Goal: Task Accomplishment & Management: Complete application form

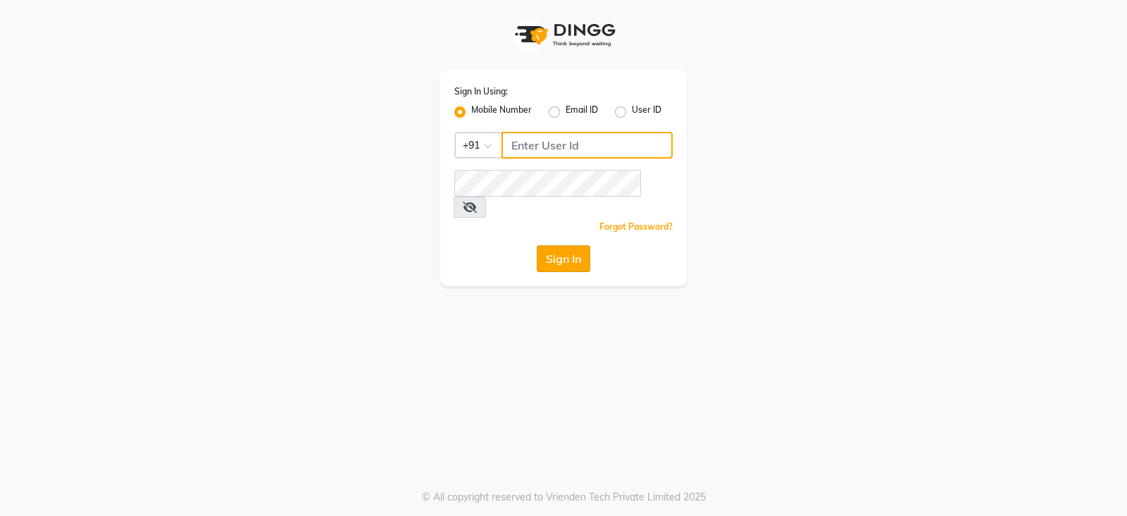
type input "9949413104"
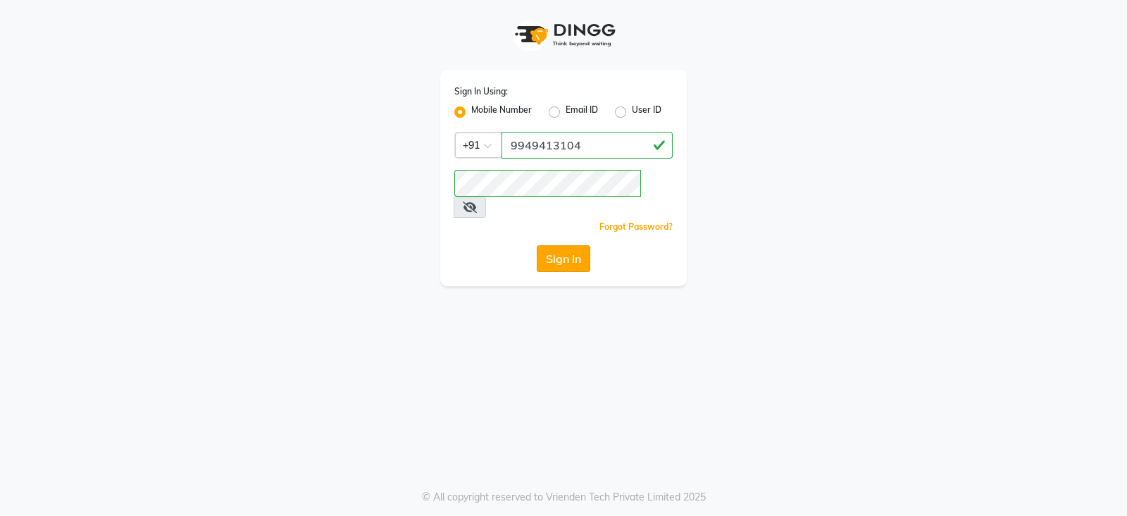
click at [567, 245] on button "Sign In" at bounding box center [564, 258] width 54 height 27
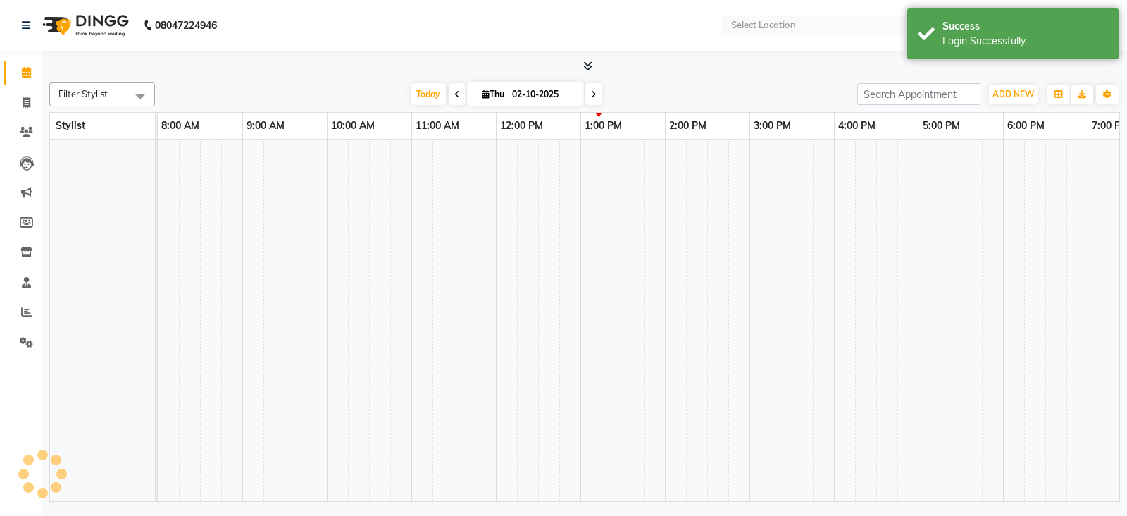
select select "en"
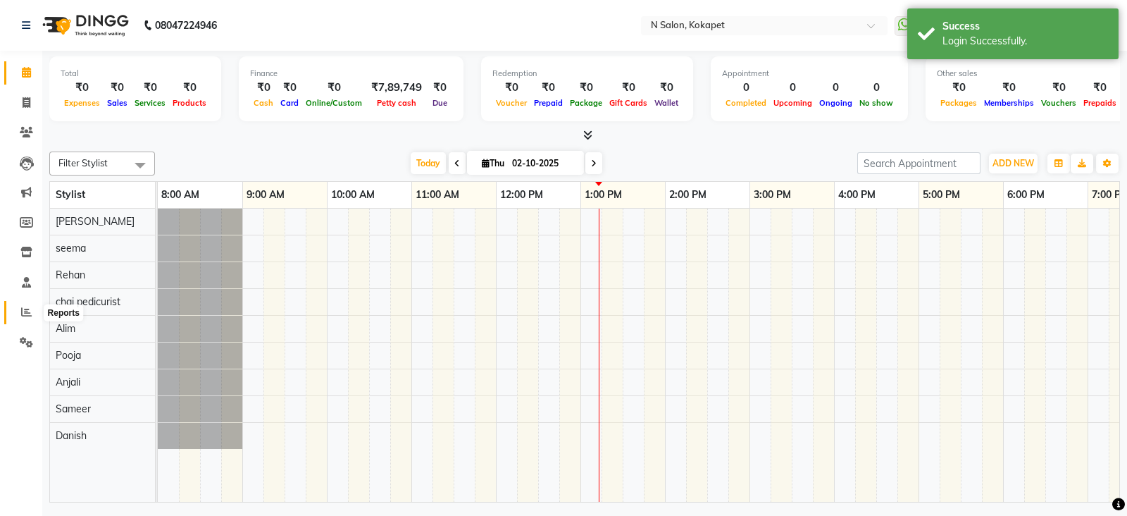
click at [23, 309] on icon at bounding box center [26, 311] width 11 height 11
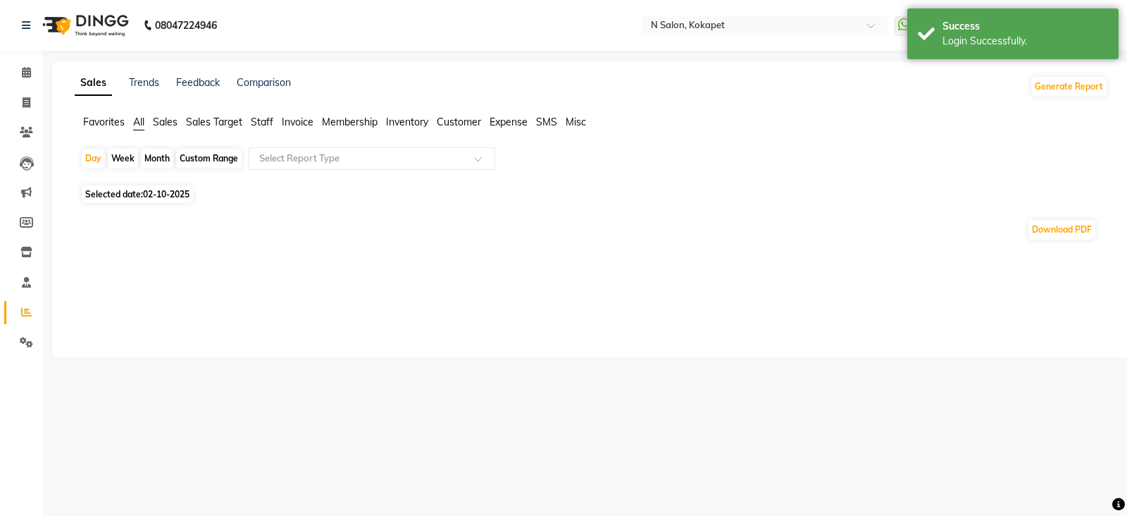
click at [144, 189] on span "02-10-2025" at bounding box center [166, 194] width 46 height 11
select select "10"
select select "2025"
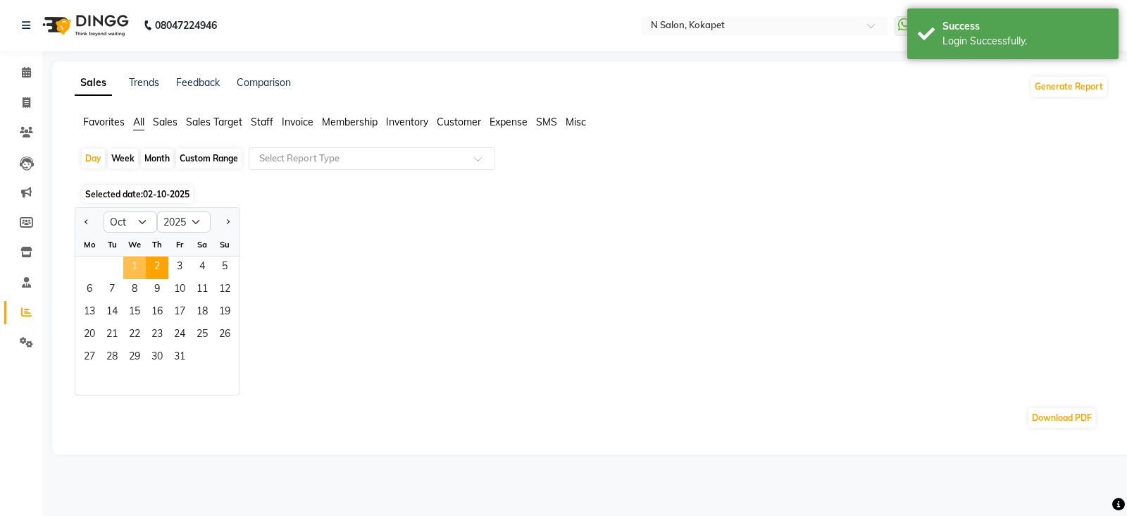
click at [134, 259] on span "1" at bounding box center [134, 267] width 23 height 23
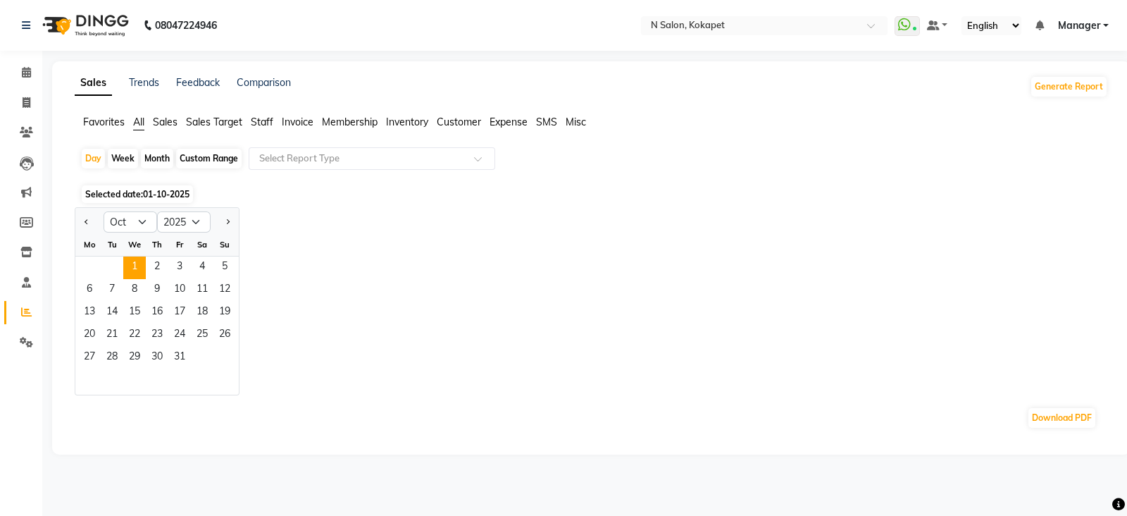
click at [261, 120] on span "Staff" at bounding box center [262, 122] width 23 height 13
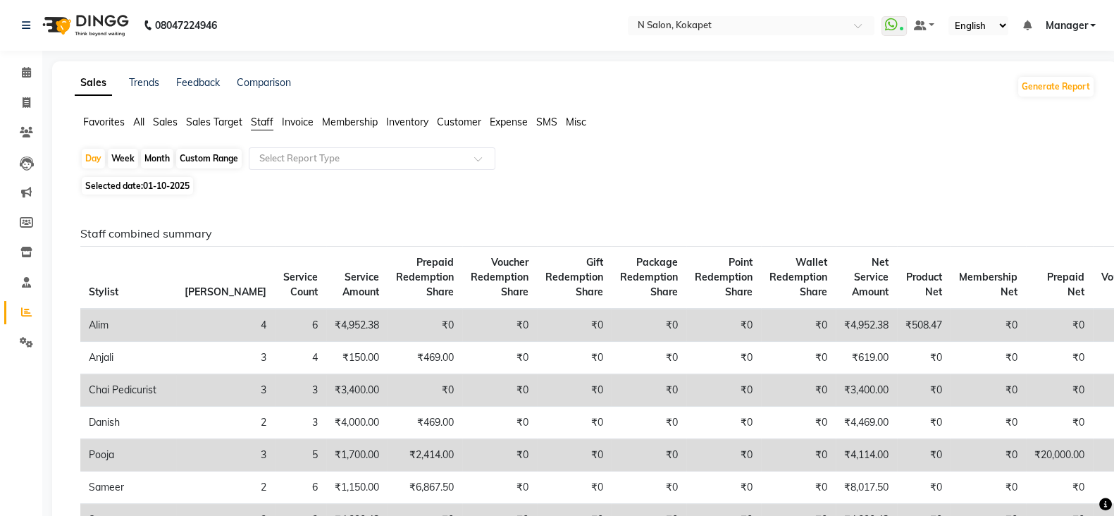
click at [141, 118] on span "All" at bounding box center [138, 122] width 11 height 13
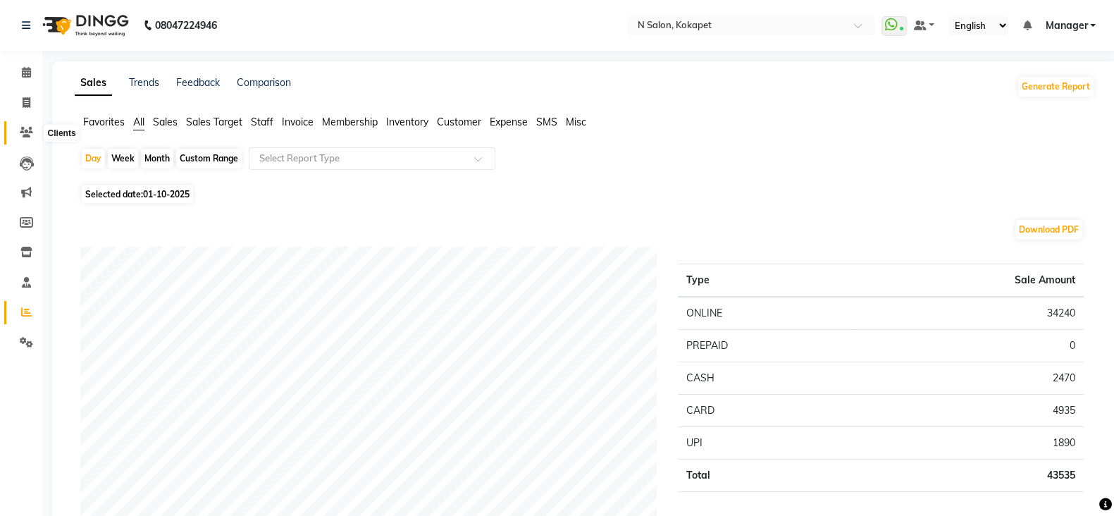
click at [24, 131] on icon at bounding box center [26, 132] width 13 height 11
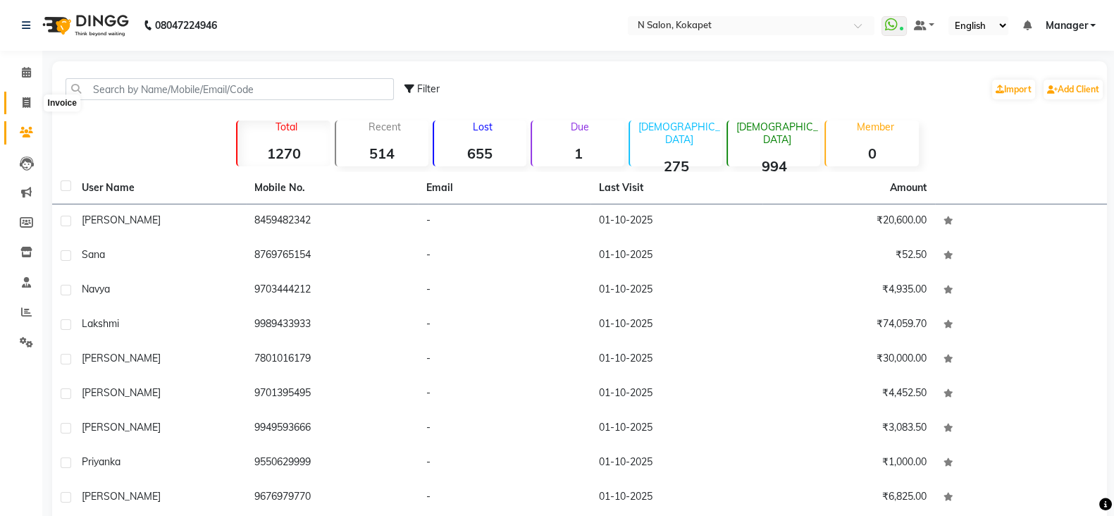
click at [24, 97] on icon at bounding box center [27, 102] width 8 height 11
select select "7256"
select select "service"
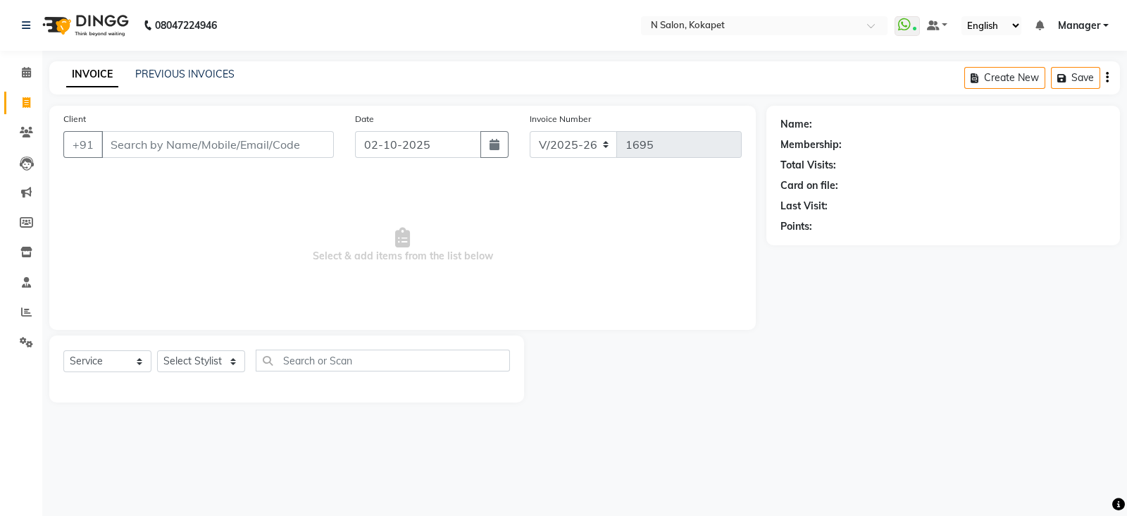
click at [218, 154] on input "Client" at bounding box center [217, 144] width 232 height 27
click at [213, 140] on input "Client" at bounding box center [217, 144] width 232 height 27
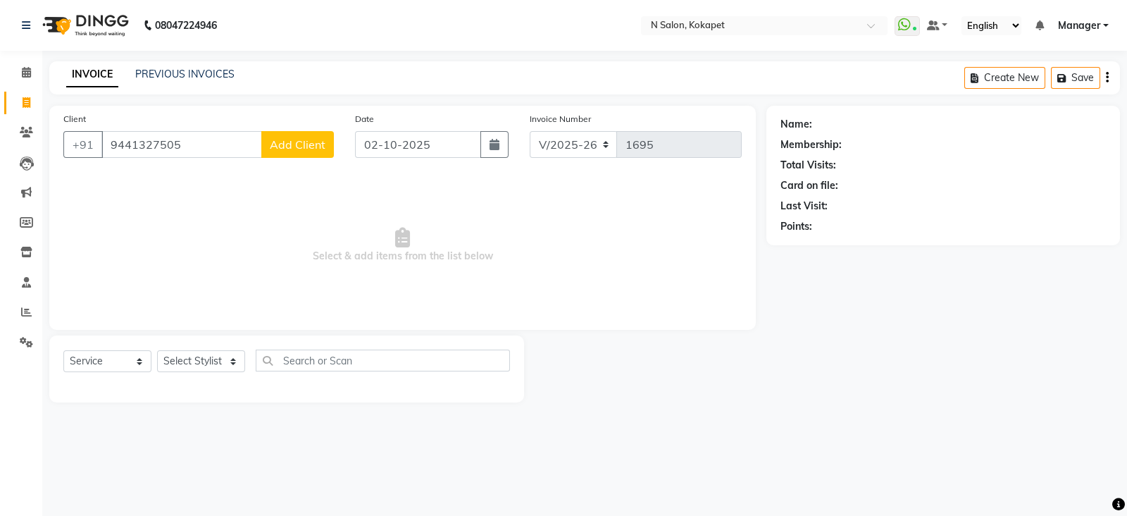
type input "9441327505"
click at [317, 144] on span "Add Client" at bounding box center [298, 144] width 56 height 14
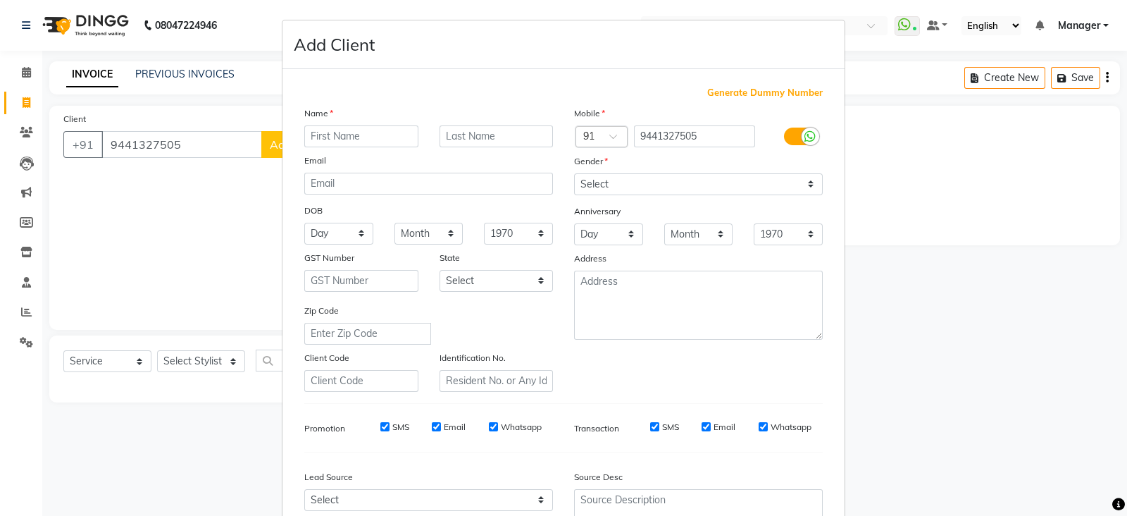
click at [331, 139] on input "text" at bounding box center [361, 136] width 114 height 22
type input "rajashwari"
click at [666, 178] on select "Select [DEMOGRAPHIC_DATA] [DEMOGRAPHIC_DATA] Other Prefer Not To Say" at bounding box center [698, 184] width 249 height 22
select select "[DEMOGRAPHIC_DATA]"
click at [574, 174] on select "Select [DEMOGRAPHIC_DATA] [DEMOGRAPHIC_DATA] Other Prefer Not To Say" at bounding box center [698, 184] width 249 height 22
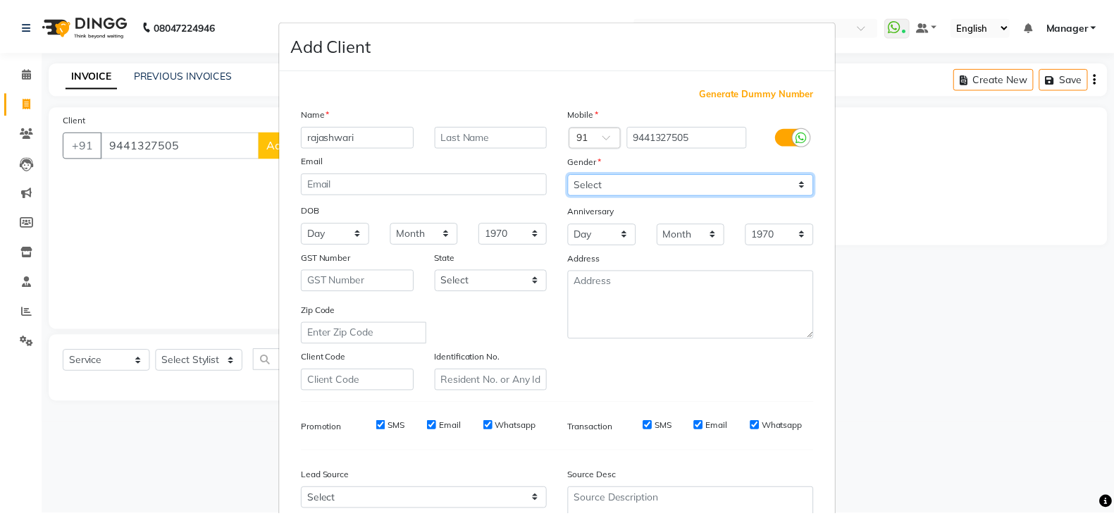
scroll to position [142, 0]
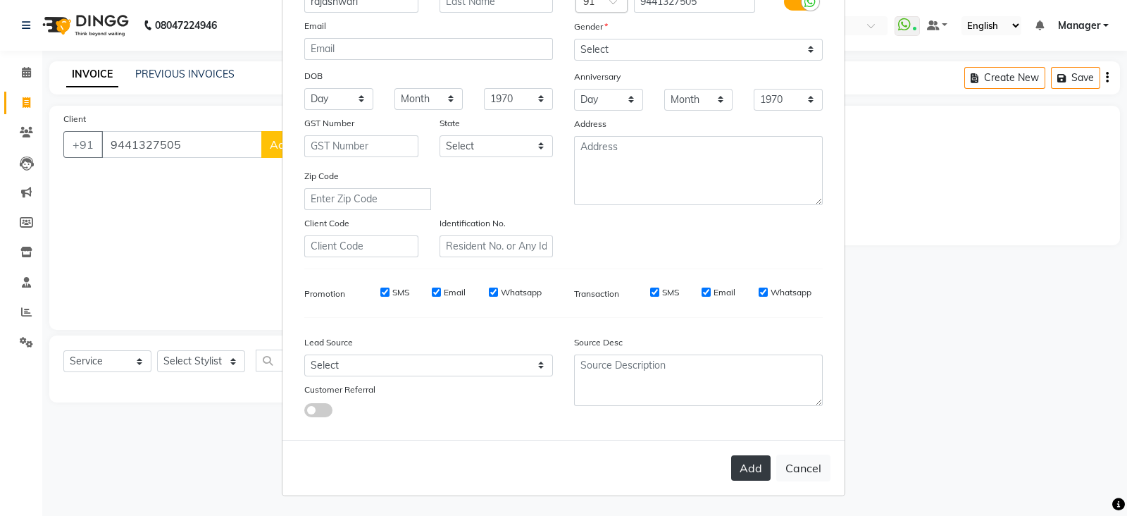
click at [749, 468] on button "Add" at bounding box center [750, 467] width 39 height 25
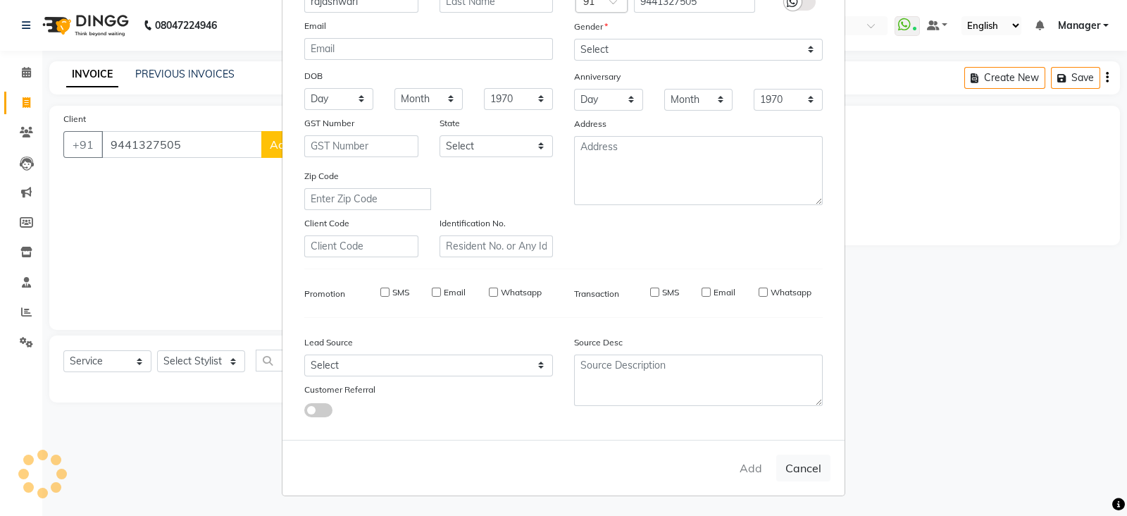
select select
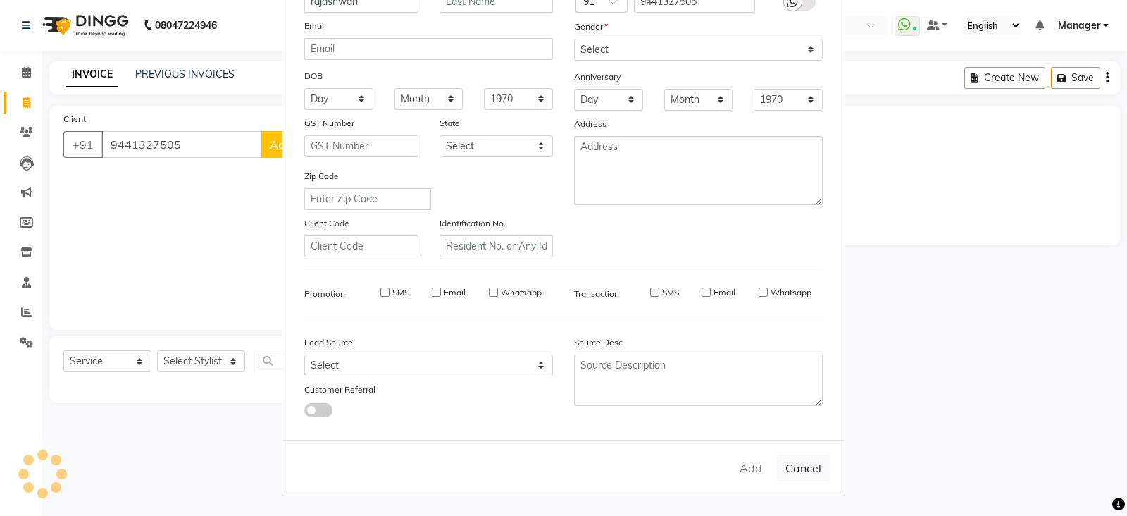
select select
checkbox input "false"
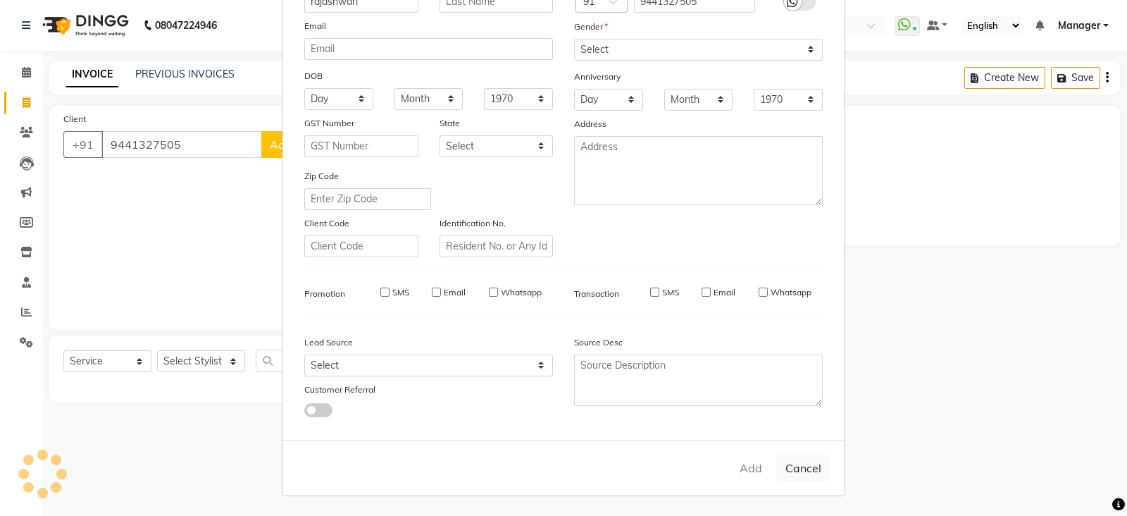
checkbox input "false"
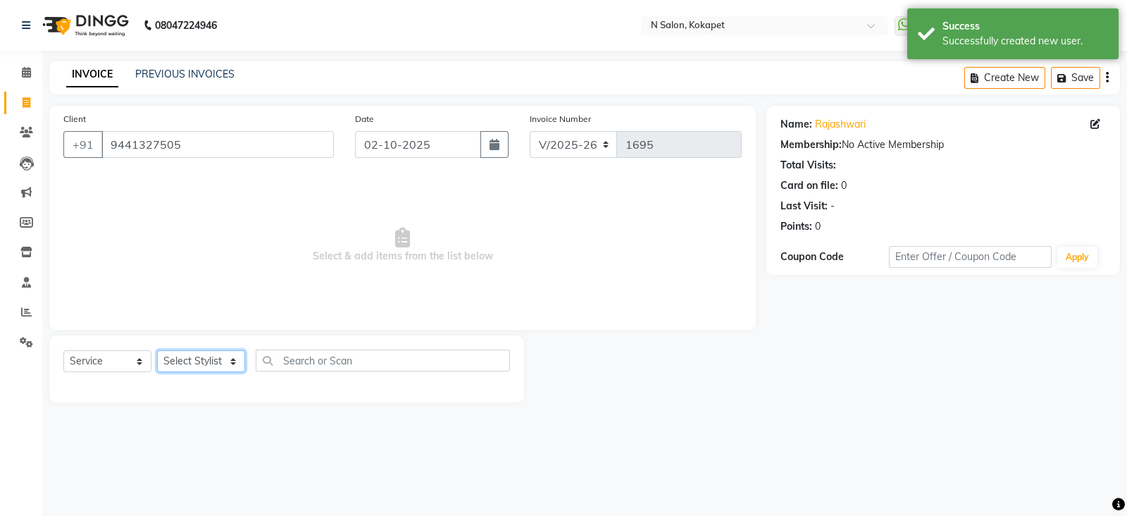
click at [194, 360] on select "Select Stylist [PERSON_NAME] [PERSON_NAME] pedicurist [DEMOGRAPHIC_DATA] Manage…" at bounding box center [201, 361] width 88 height 22
select select "63213"
click at [157, 351] on select "Select Stylist [PERSON_NAME] [PERSON_NAME] pedicurist [DEMOGRAPHIC_DATA] Manage…" at bounding box center [201, 361] width 88 height 22
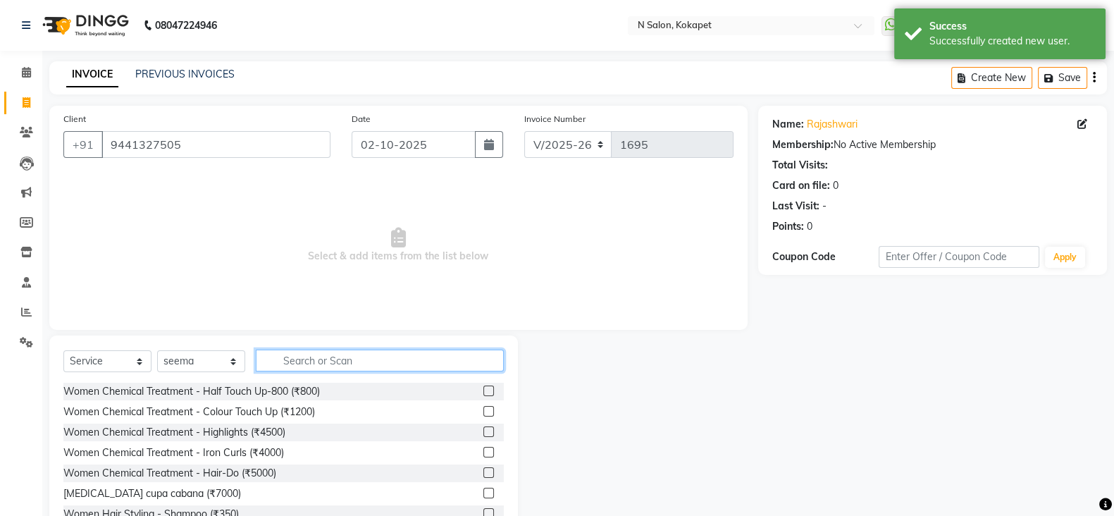
click at [381, 367] on input "text" at bounding box center [380, 360] width 248 height 22
type input "h"
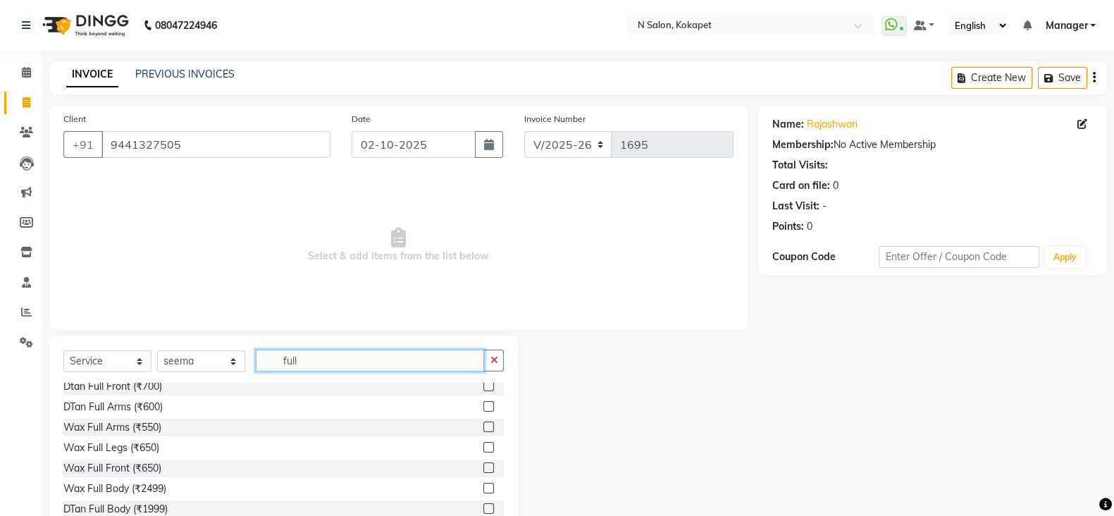
scroll to position [49, 0]
type input "full"
click at [483, 424] on label at bounding box center [488, 423] width 11 height 11
click at [483, 424] on input "checkbox" at bounding box center [487, 424] width 9 height 9
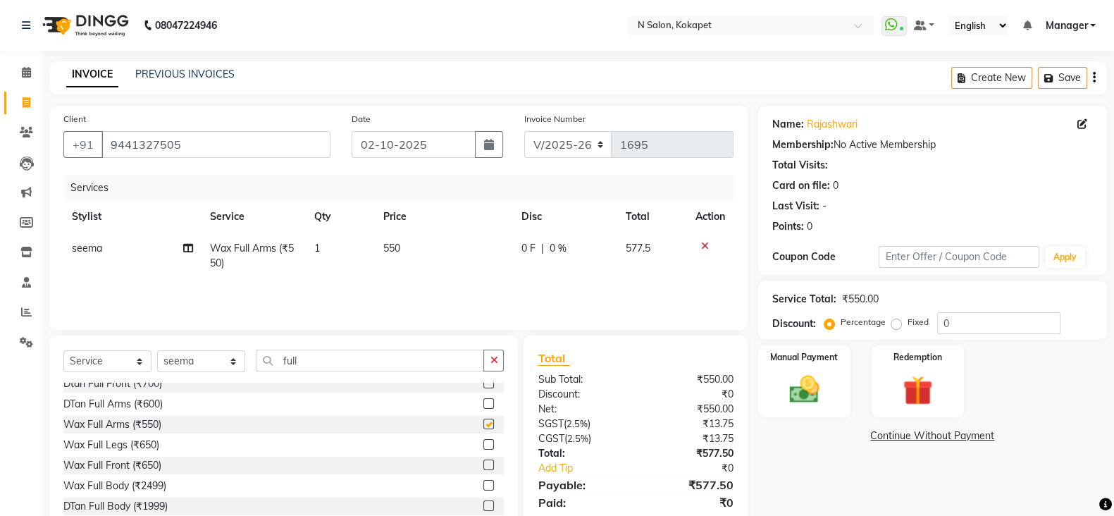
checkbox input "false"
click at [403, 249] on td "550" at bounding box center [444, 255] width 138 height 46
select select "63213"
click at [404, 249] on input "550" at bounding box center [447, 252] width 87 height 22
type input "700"
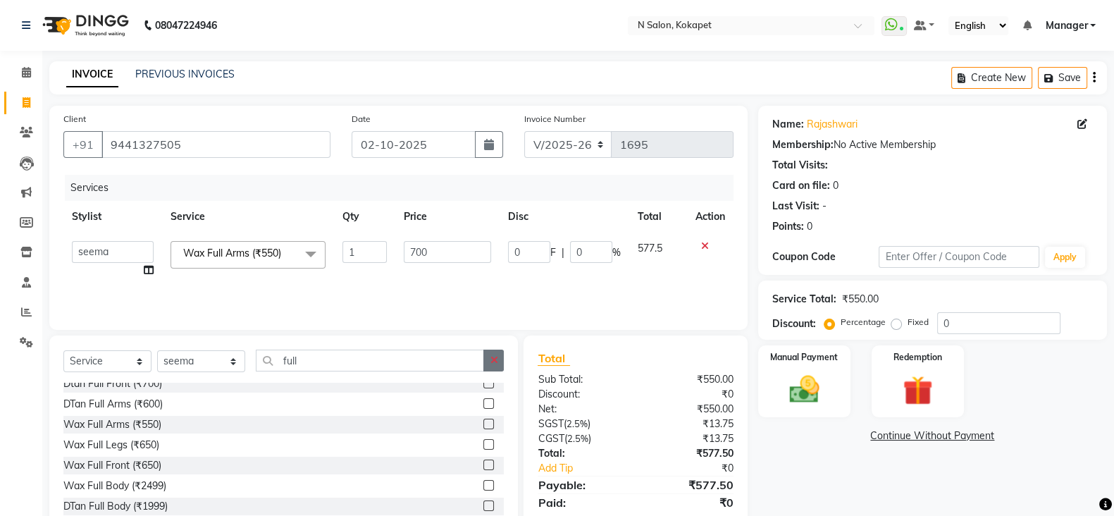
click at [497, 364] on button "button" at bounding box center [493, 360] width 20 height 22
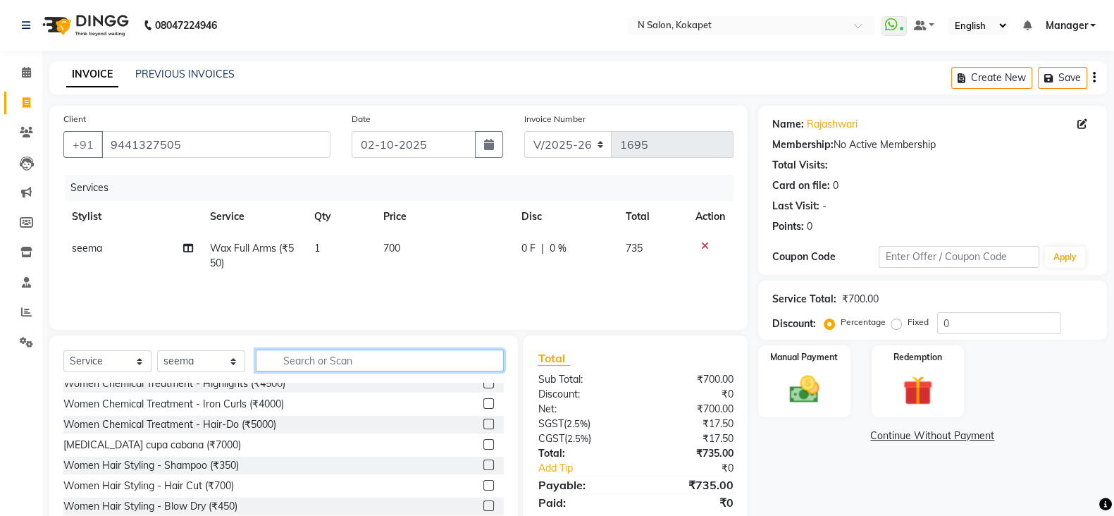
click at [458, 362] on input "text" at bounding box center [380, 360] width 248 height 22
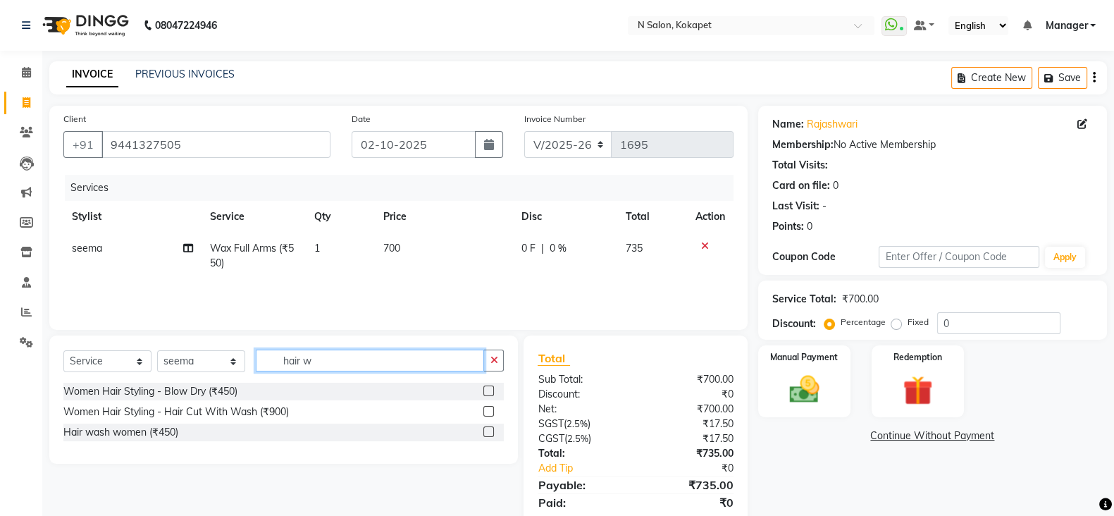
scroll to position [0, 0]
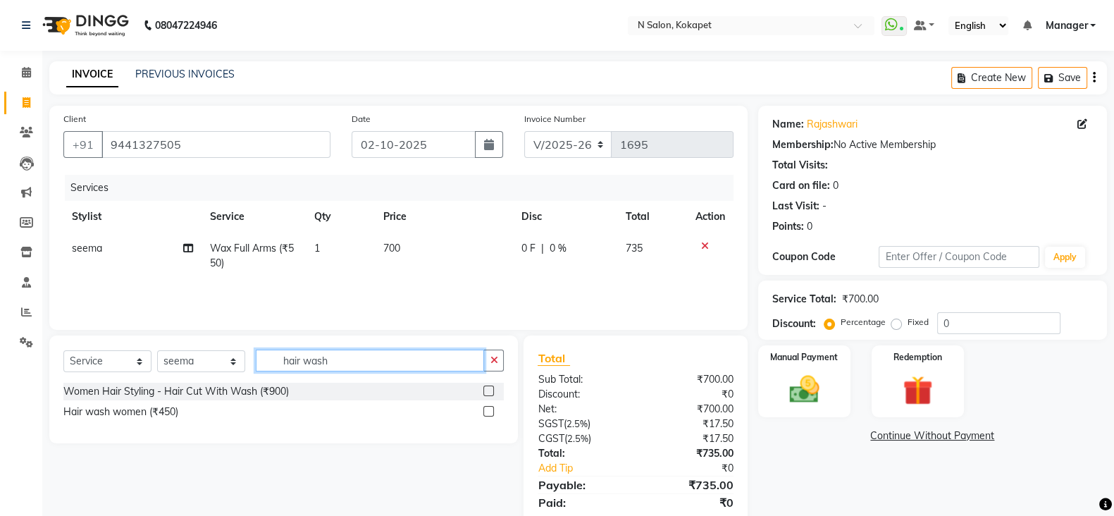
type input "hair wash"
click at [490, 408] on label at bounding box center [488, 411] width 11 height 11
click at [490, 408] on input "checkbox" at bounding box center [487, 411] width 9 height 9
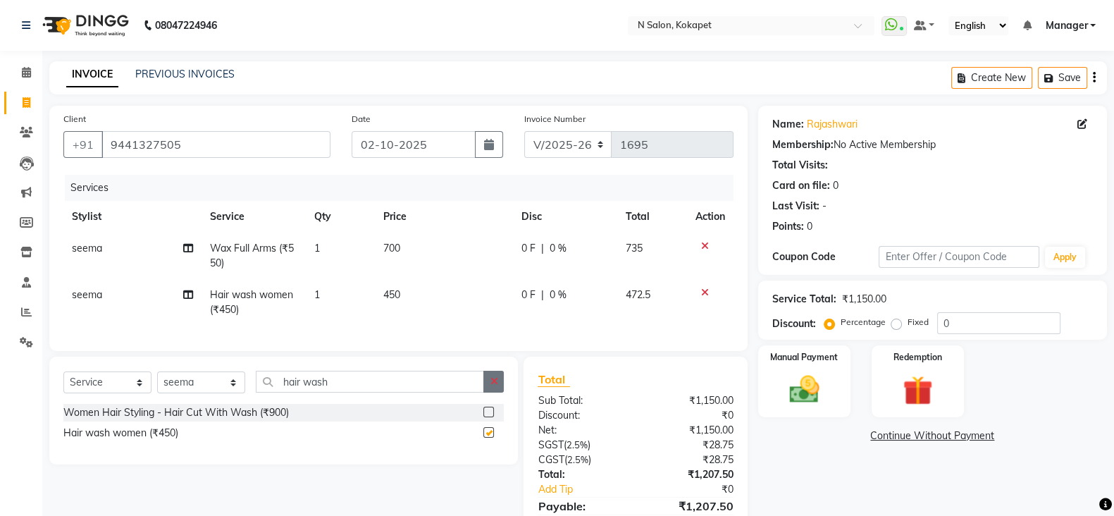
checkbox input "false"
click at [498, 388] on button "button" at bounding box center [493, 382] width 20 height 22
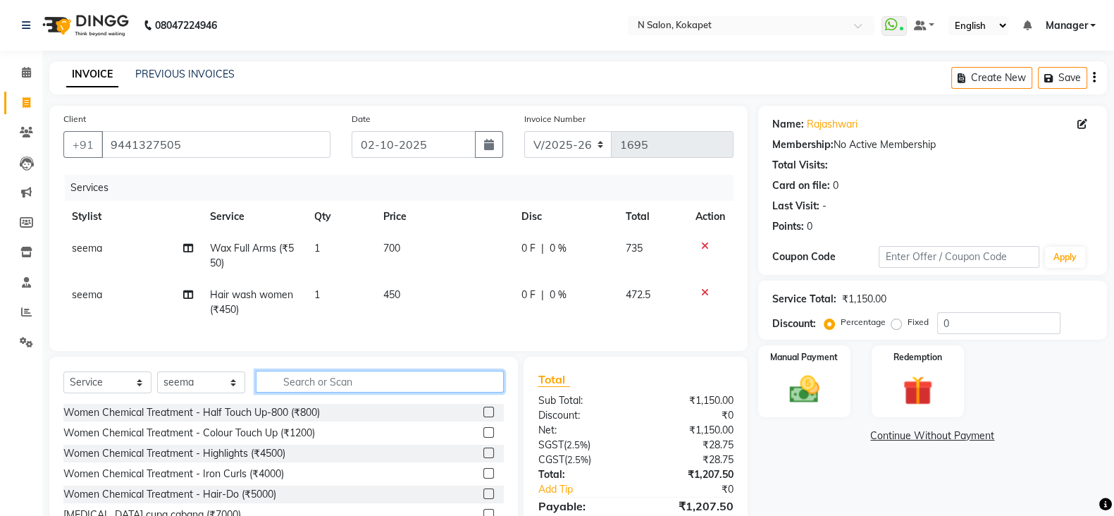
click at [483, 392] on input "text" at bounding box center [380, 382] width 248 height 22
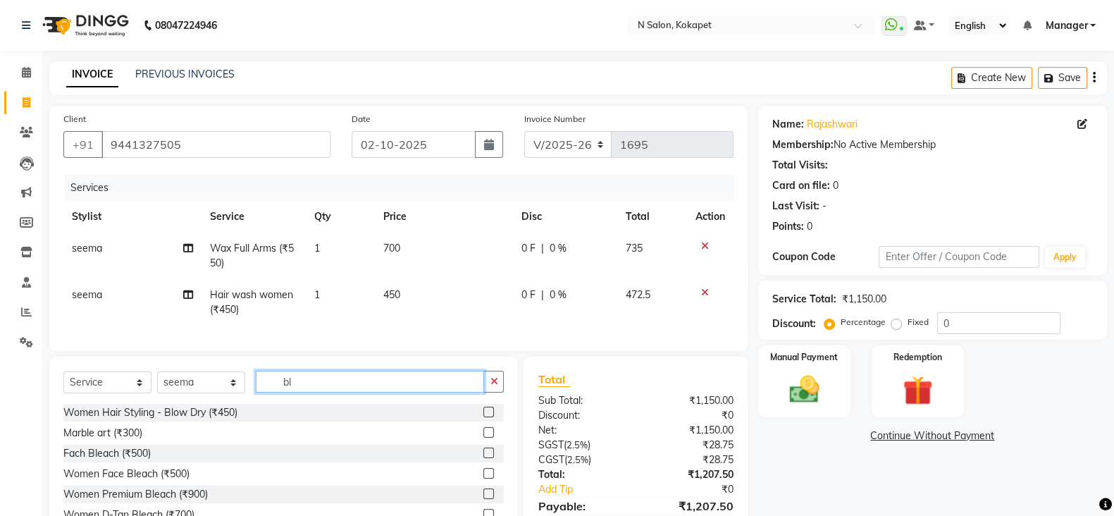
type input "bl"
click at [483, 417] on label at bounding box center [488, 411] width 11 height 11
click at [483, 417] on input "checkbox" at bounding box center [487, 412] width 9 height 9
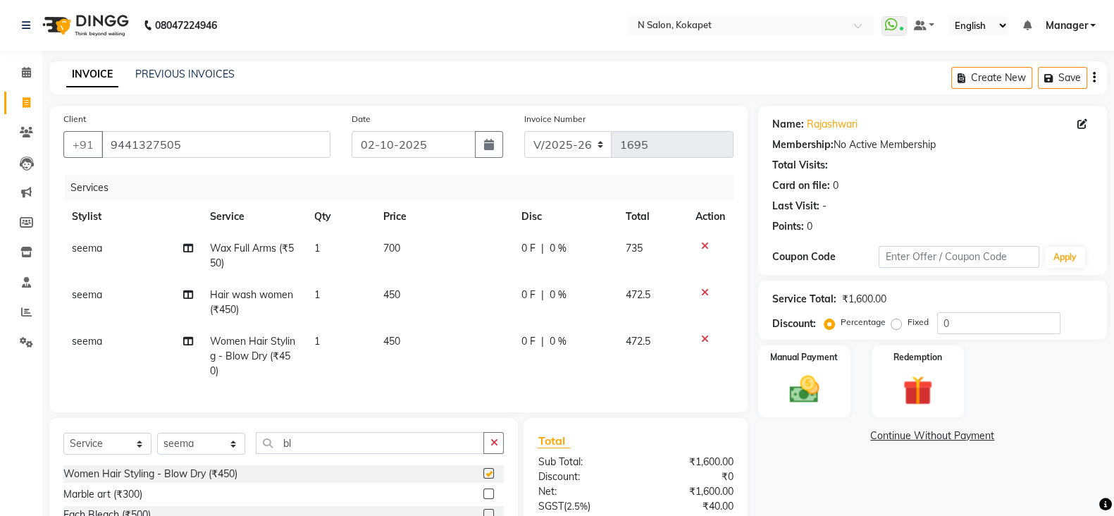
checkbox input "false"
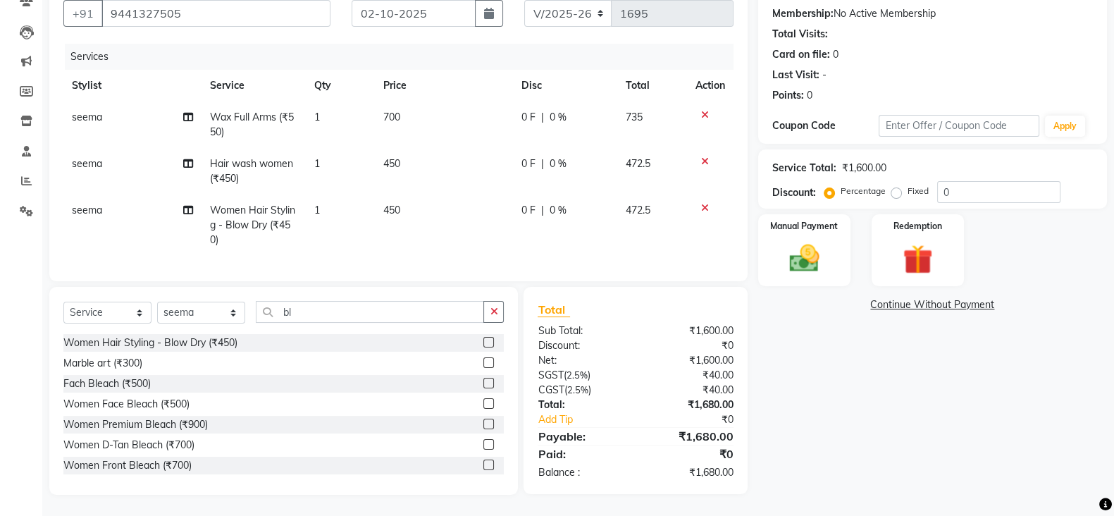
click at [81, 157] on span "seema" at bounding box center [87, 163] width 30 height 13
select select "63213"
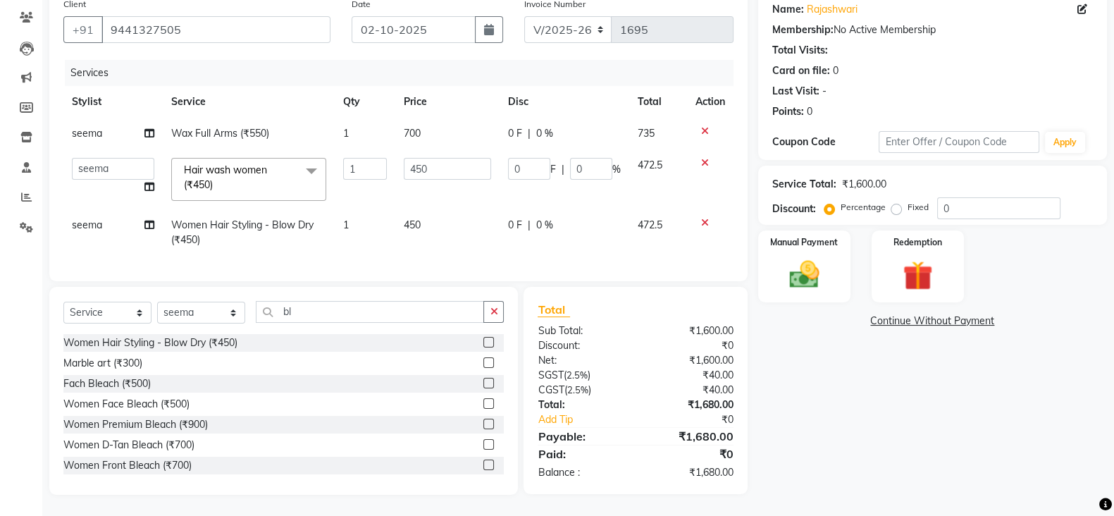
scroll to position [128, 0]
click at [81, 158] on select "[PERSON_NAME] [PERSON_NAME] pedicurist [DEMOGRAPHIC_DATA] Manager Pooja [PERSON…" at bounding box center [113, 169] width 82 height 22
select select "90082"
click at [105, 209] on td "seema" at bounding box center [112, 232] width 99 height 46
select select "63213"
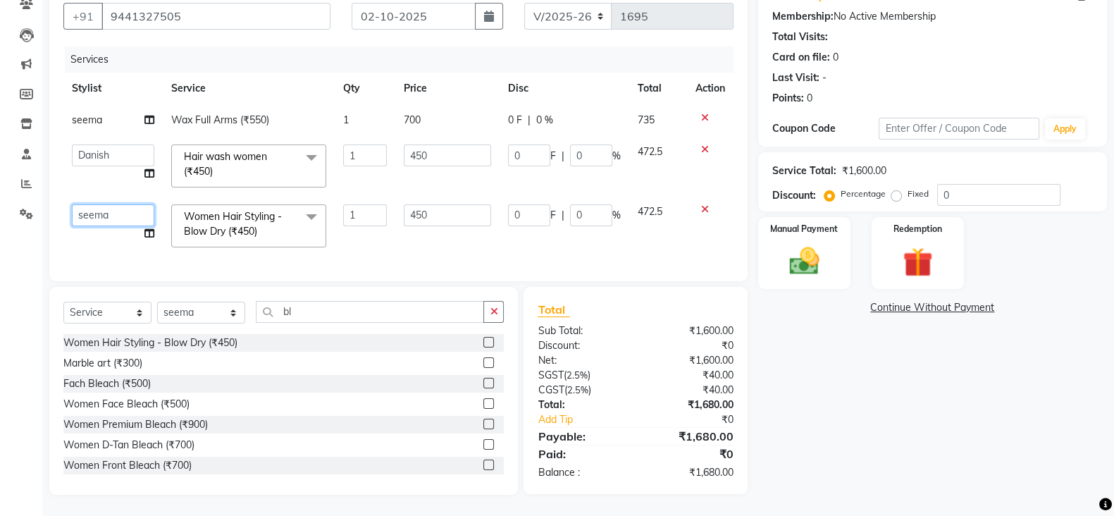
click at [105, 208] on select "[PERSON_NAME] [PERSON_NAME] pedicurist [DEMOGRAPHIC_DATA] Manager Pooja [PERSON…" at bounding box center [113, 215] width 82 height 22
select select "90082"
click at [436, 209] on input "450" at bounding box center [447, 215] width 87 height 22
type input "400"
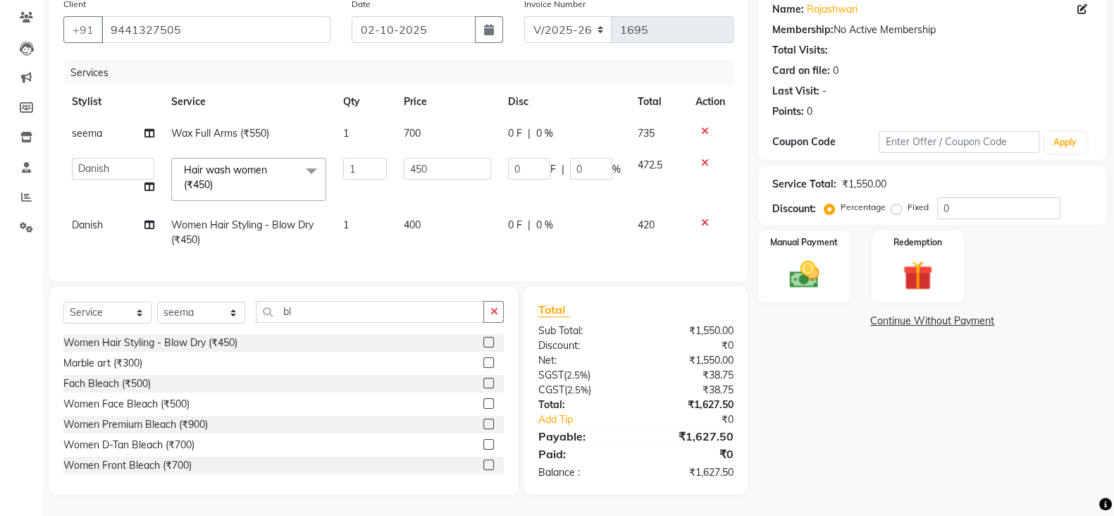
scroll to position [128, 0]
click at [425, 99] on table "Stylist Service Qty Price Disc Total Action seema Wax Full Arms (₹550) 1 700 0 …" at bounding box center [398, 171] width 670 height 170
click at [413, 127] on span "700" at bounding box center [412, 133] width 17 height 13
select select "63213"
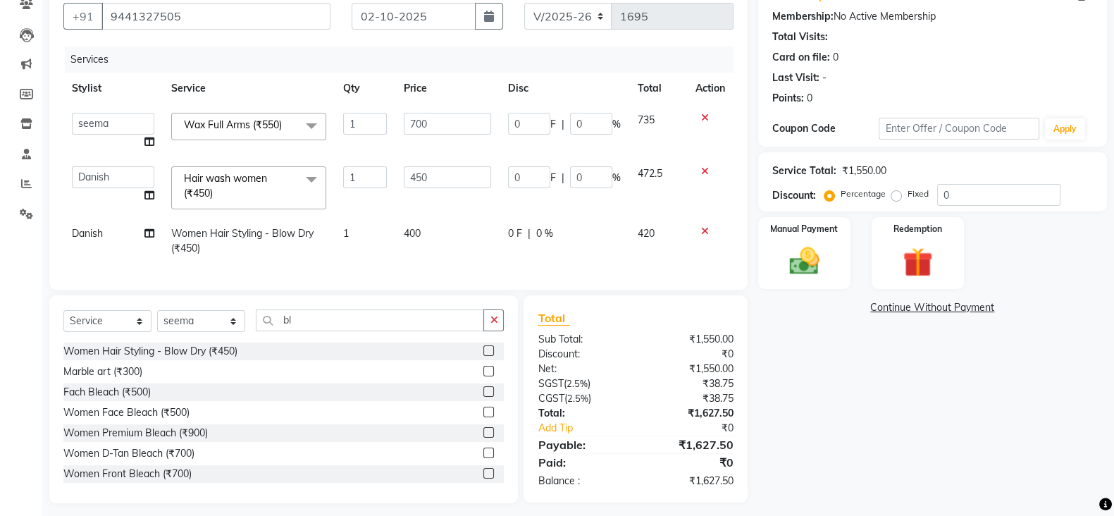
scroll to position [141, 0]
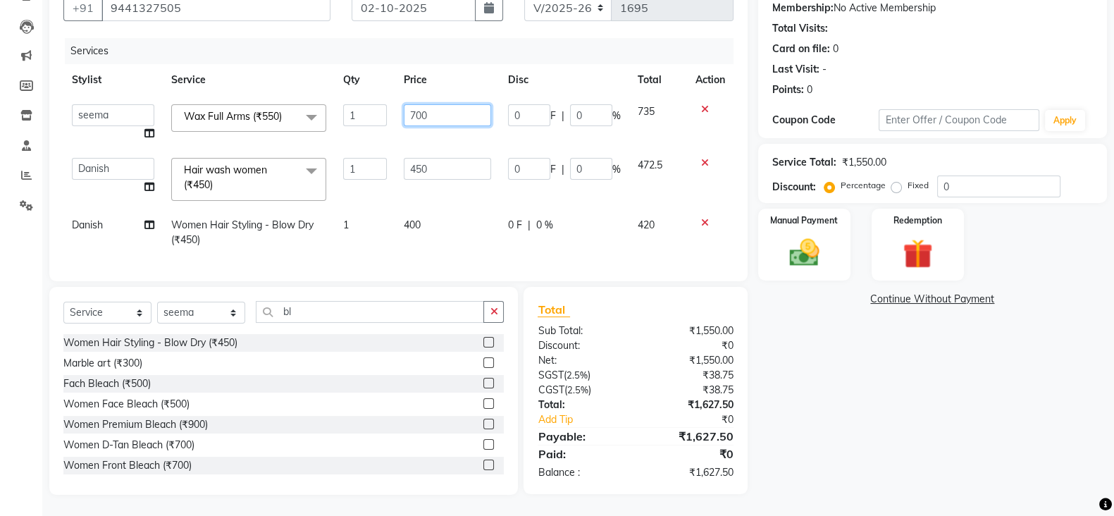
click at [437, 113] on input "700" at bounding box center [447, 115] width 87 height 22
type input "750"
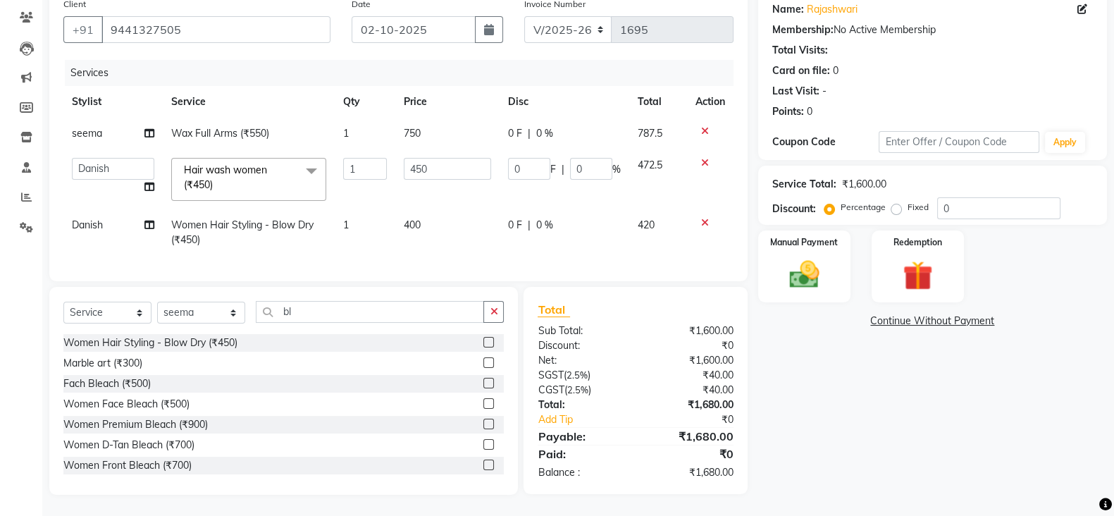
click at [811, 363] on div "Name: [PERSON_NAME] Membership: No Active Membership Total Visits: Card on file…" at bounding box center [937, 243] width 359 height 504
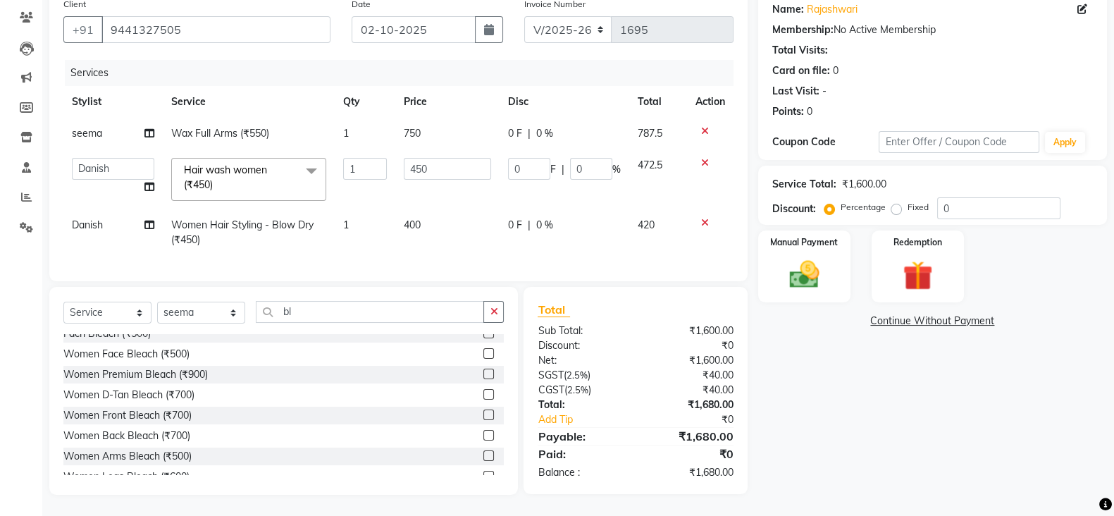
scroll to position [52, 0]
click at [986, 197] on input "0" at bounding box center [998, 208] width 123 height 22
type input "2"
type input "9"
type input "2"
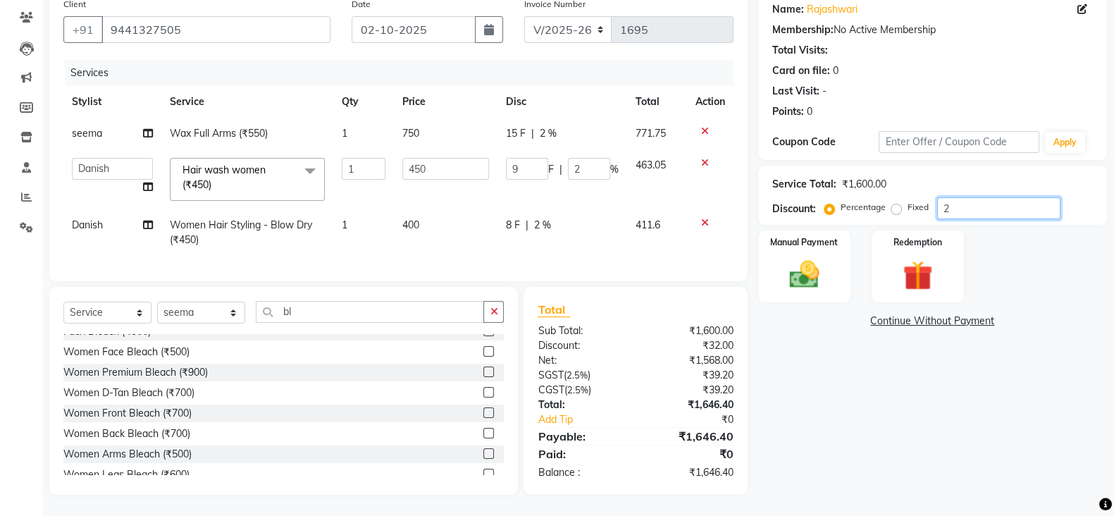
type input "25"
type input "112.5"
type input "25"
click at [979, 197] on input "25" at bounding box center [998, 208] width 123 height 22
type input "2"
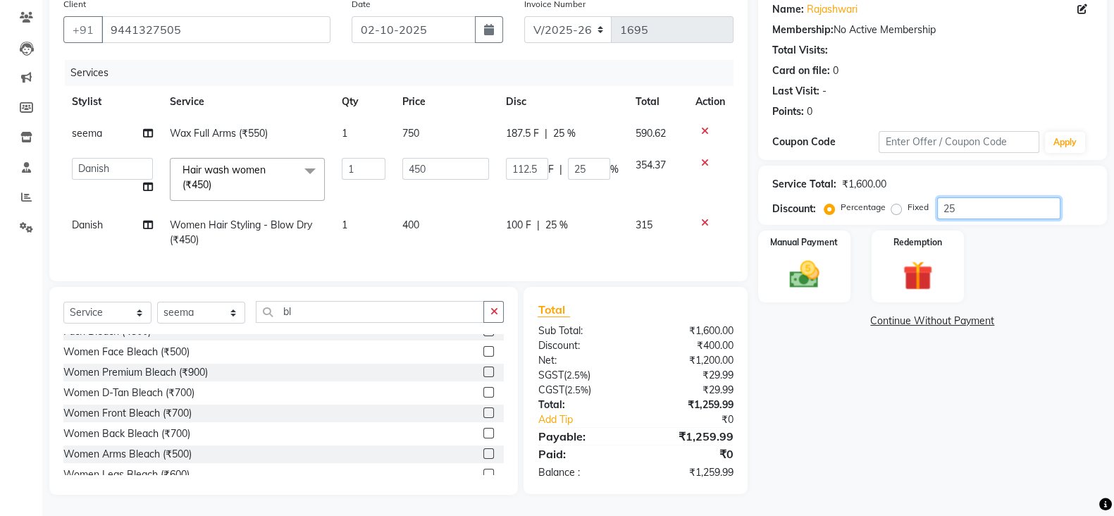
type input "9"
type input "2"
type input "0"
click at [810, 276] on img at bounding box center [804, 273] width 50 height 35
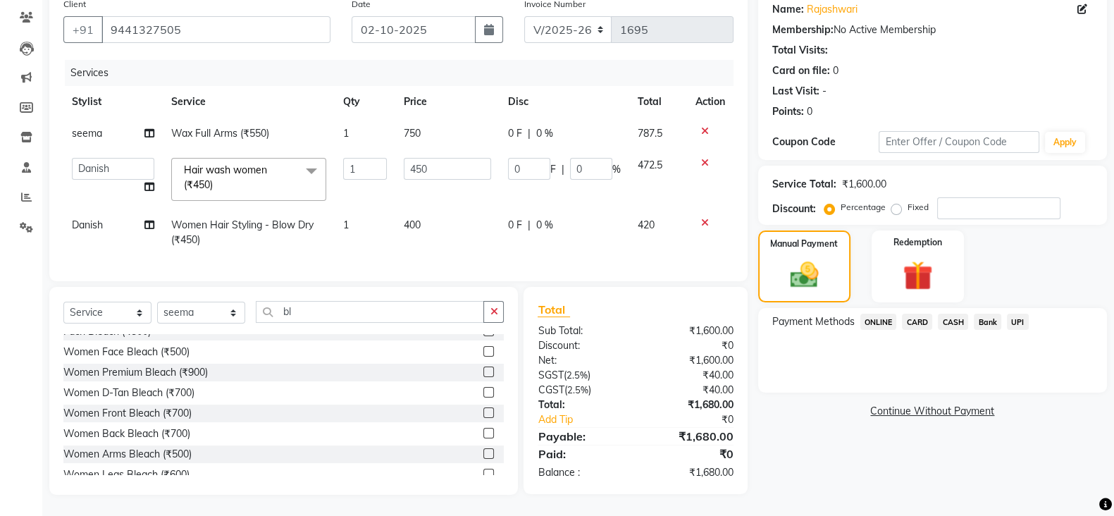
click at [877, 313] on span "ONLINE" at bounding box center [878, 321] width 37 height 16
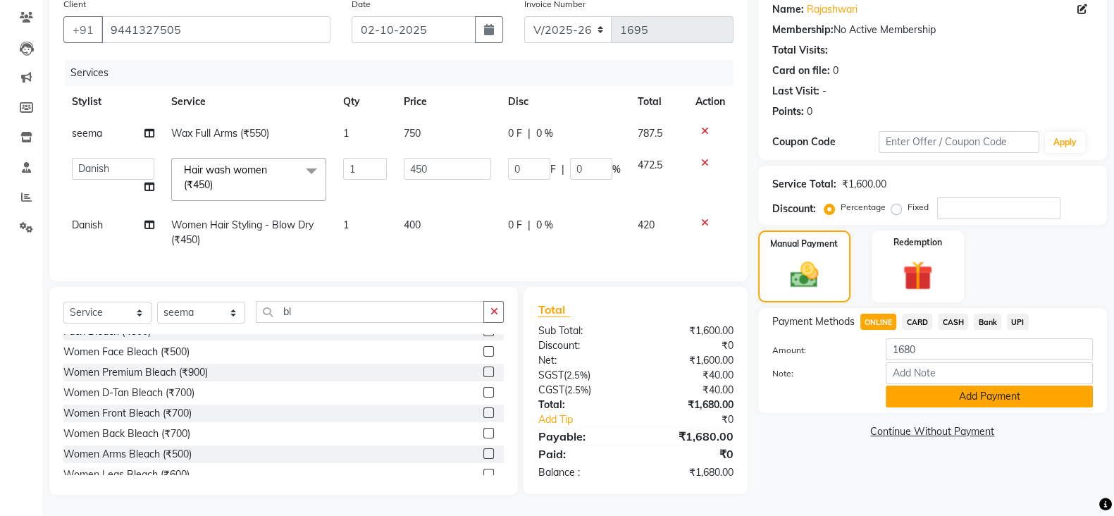
click at [914, 385] on button "Add Payment" at bounding box center [988, 396] width 207 height 22
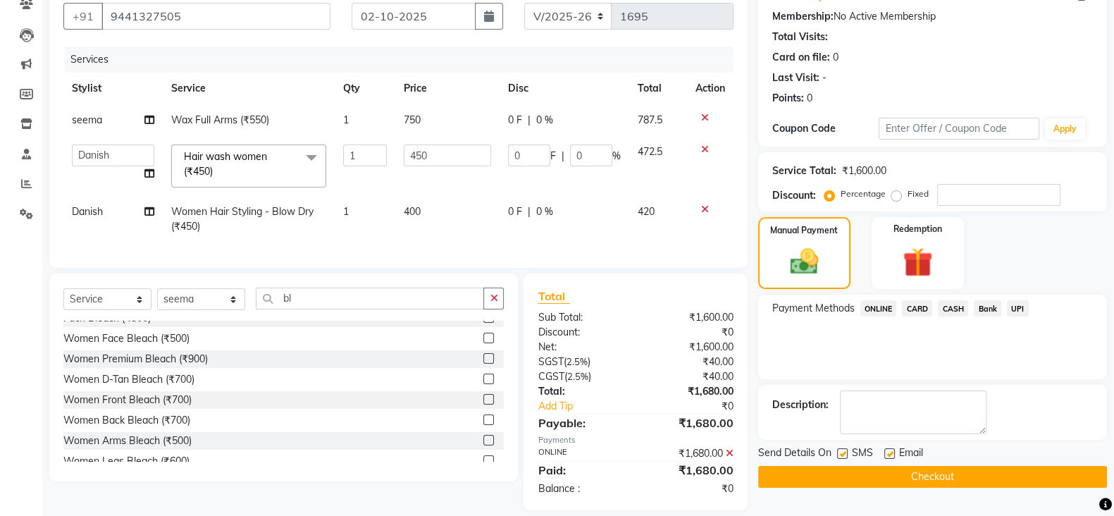
scroll to position [157, 0]
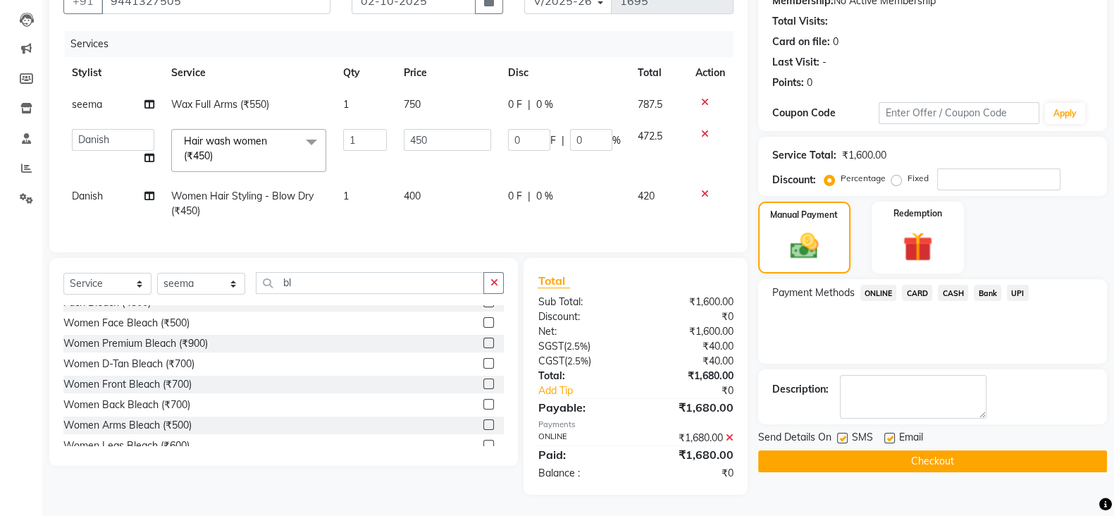
click at [891, 433] on label at bounding box center [889, 438] width 11 height 11
click at [891, 434] on input "checkbox" at bounding box center [888, 438] width 9 height 9
checkbox input "false"
click at [841, 433] on label at bounding box center [842, 438] width 11 height 11
click at [841, 434] on input "checkbox" at bounding box center [841, 438] width 9 height 9
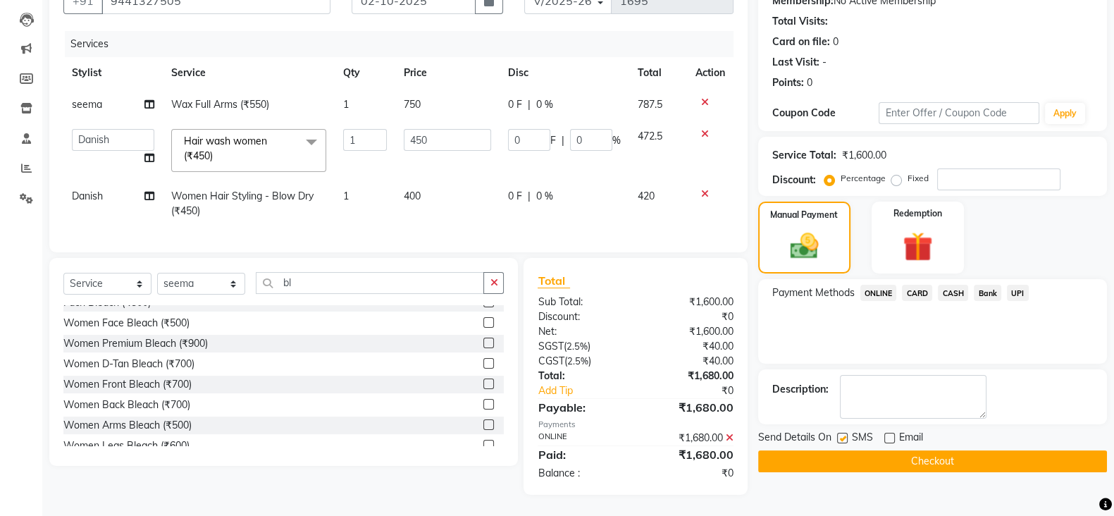
checkbox input "false"
click at [939, 450] on button "Checkout" at bounding box center [932, 461] width 349 height 22
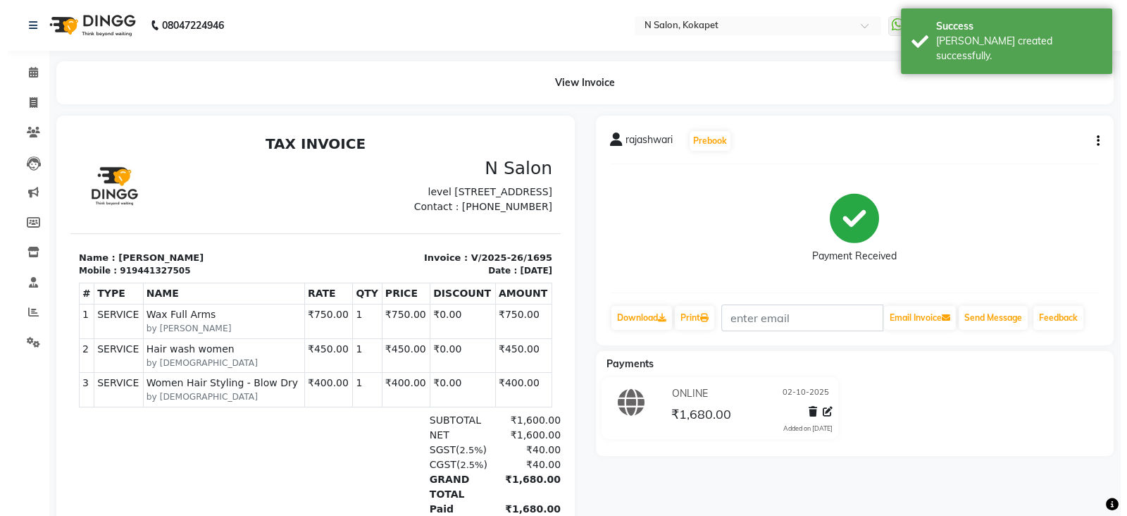
scroll to position [11, 0]
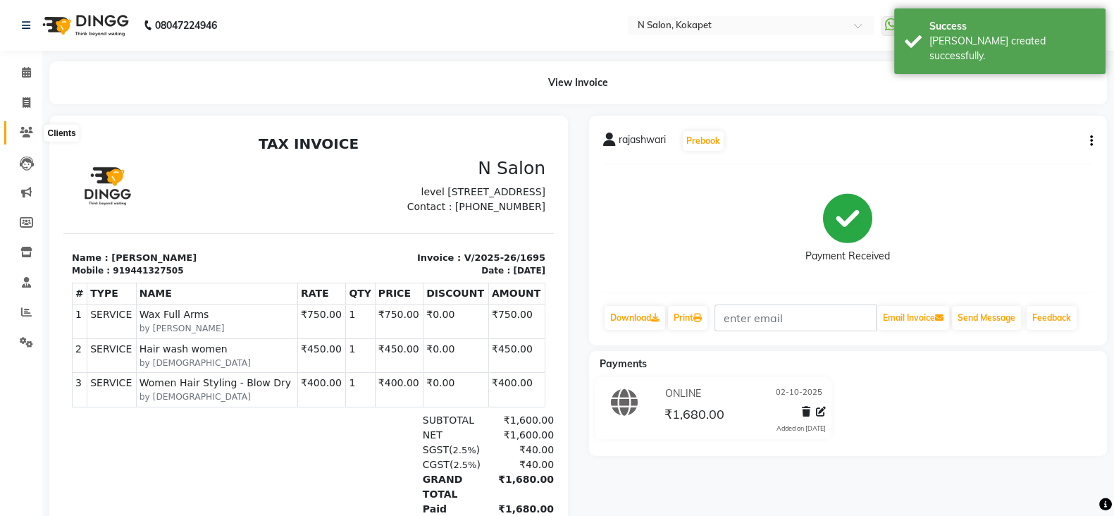
click at [27, 129] on icon at bounding box center [26, 132] width 13 height 11
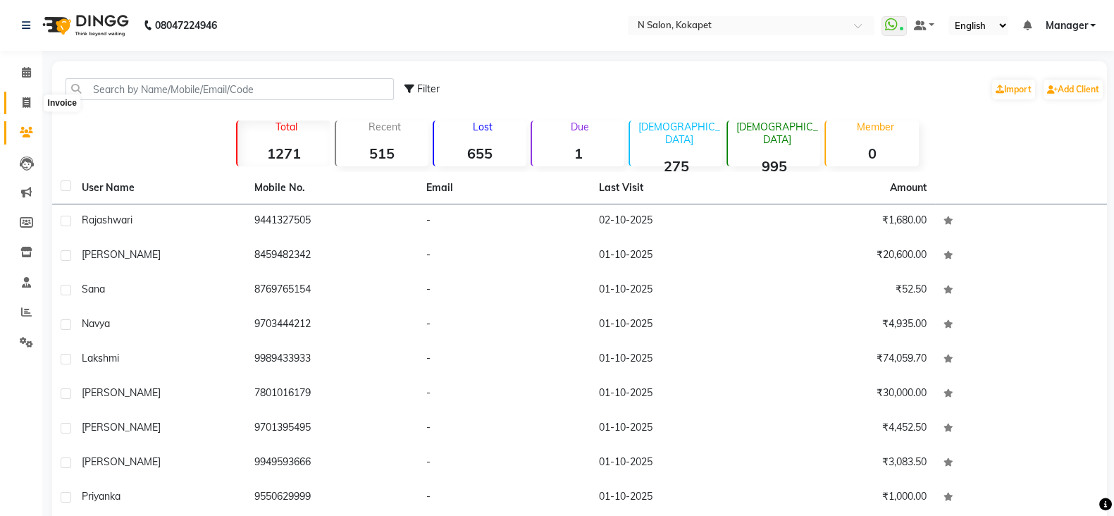
click at [27, 101] on icon at bounding box center [27, 102] width 8 height 11
select select "service"
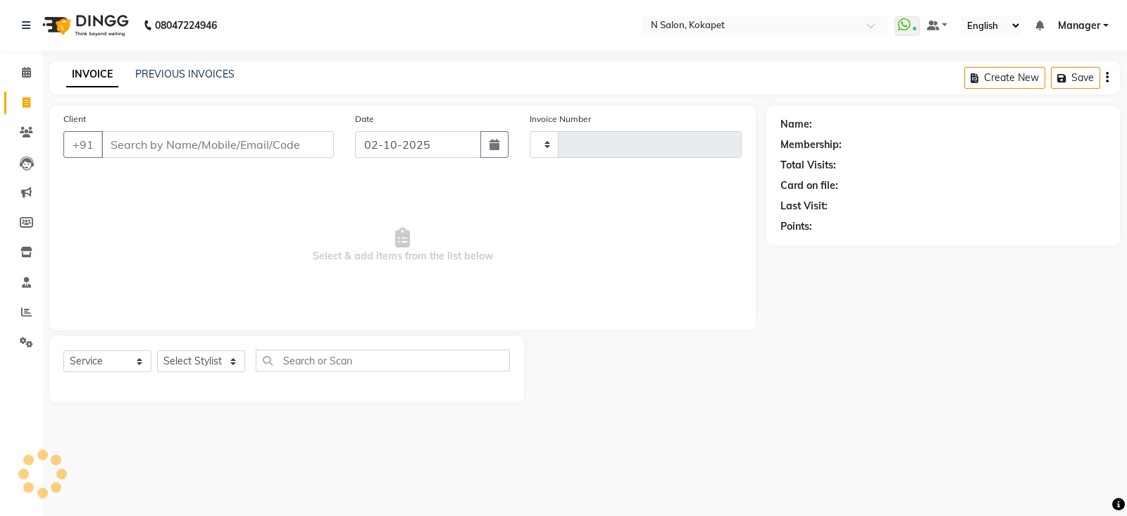
type input "1696"
select select "7256"
click at [15, 72] on span at bounding box center [26, 73] width 25 height 16
